Goal: Find specific page/section: Find specific page/section

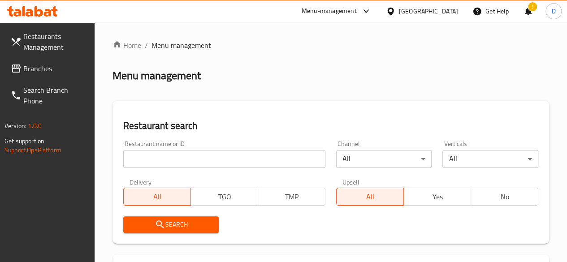
click at [182, 162] on input "search" at bounding box center [224, 159] width 202 height 18
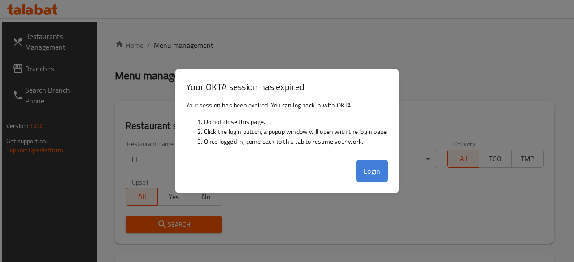
click at [369, 172] on button "Login" at bounding box center [372, 171] width 32 height 22
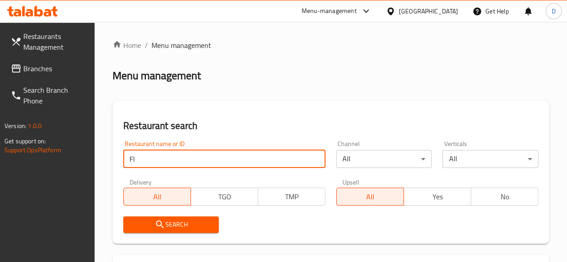
click at [202, 155] on input "Fl" at bounding box center [224, 159] width 202 height 18
click button "Search" at bounding box center [171, 225] width 96 height 17
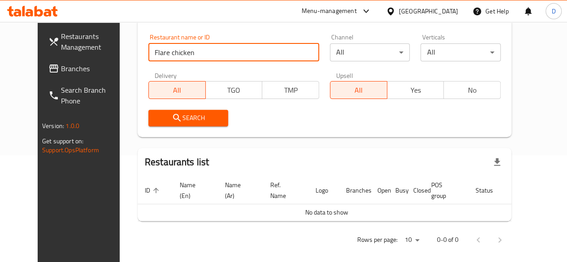
scroll to position [114, 0]
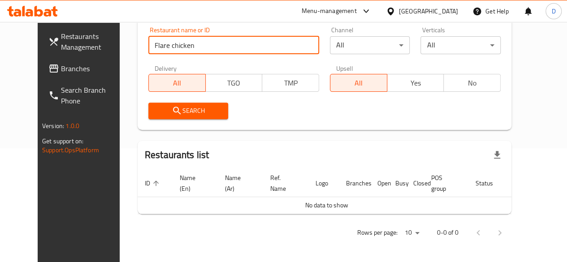
click at [148, 49] on input "Flare chicken" at bounding box center [233, 45] width 171 height 18
type input "Flare hot chicken"
click button "Search" at bounding box center [188, 111] width 80 height 17
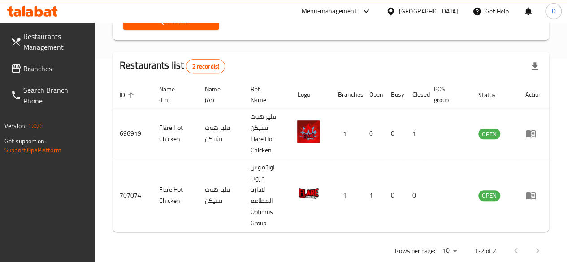
scroll to position [0, 0]
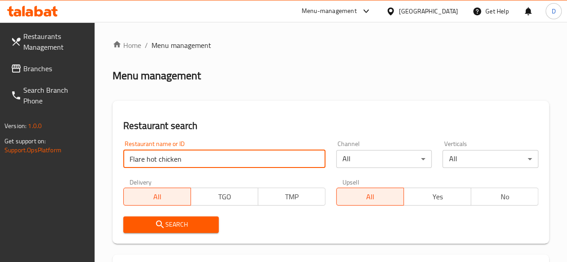
click at [206, 161] on input "Flare hot chicken" at bounding box center [224, 159] width 202 height 18
paste input "779163"
type input "779163"
click button "Search" at bounding box center [171, 225] width 96 height 17
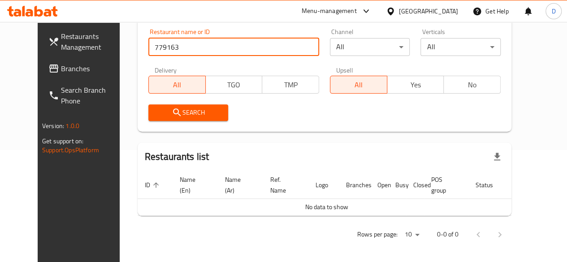
scroll to position [114, 0]
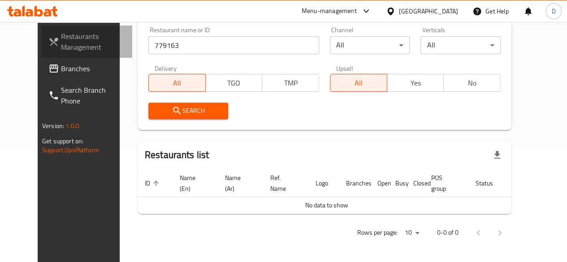
click at [61, 45] on span "Restaurants Management" at bounding box center [93, 42] width 64 height 22
